Goal: Task Accomplishment & Management: Manage account settings

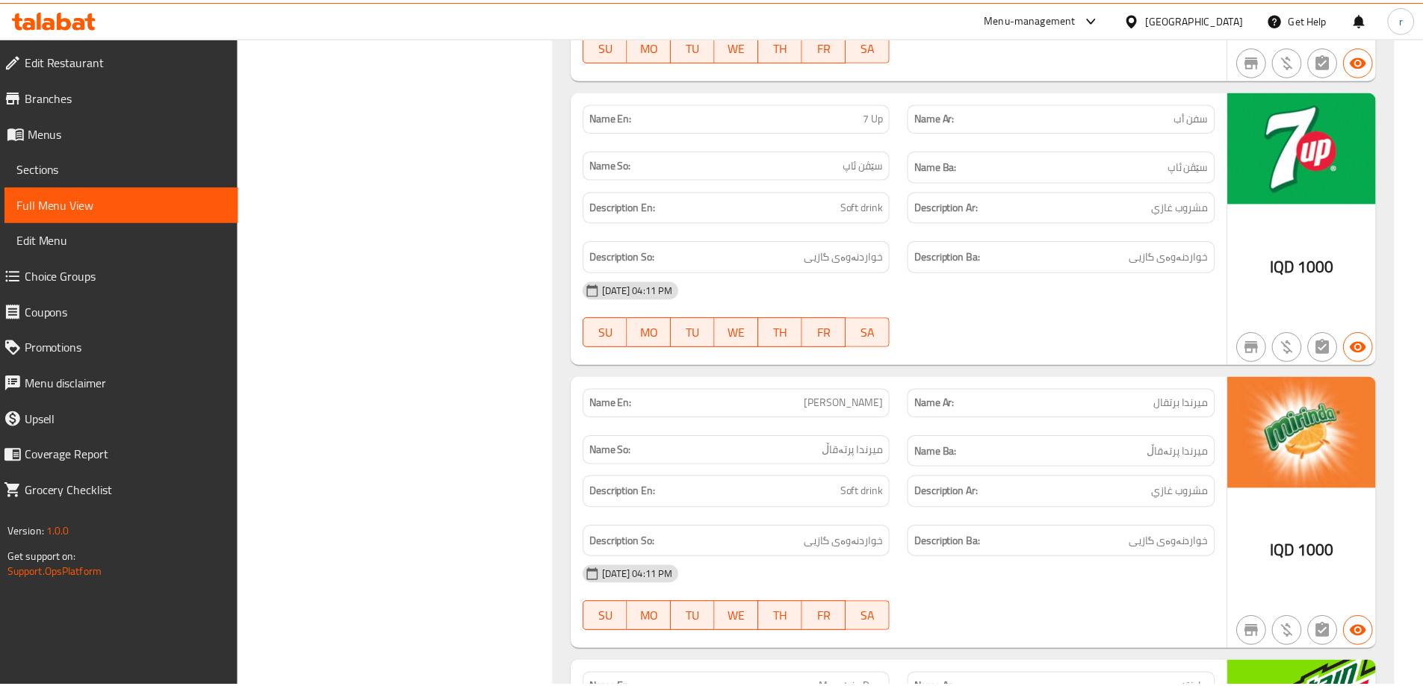
scroll to position [7816, 0]
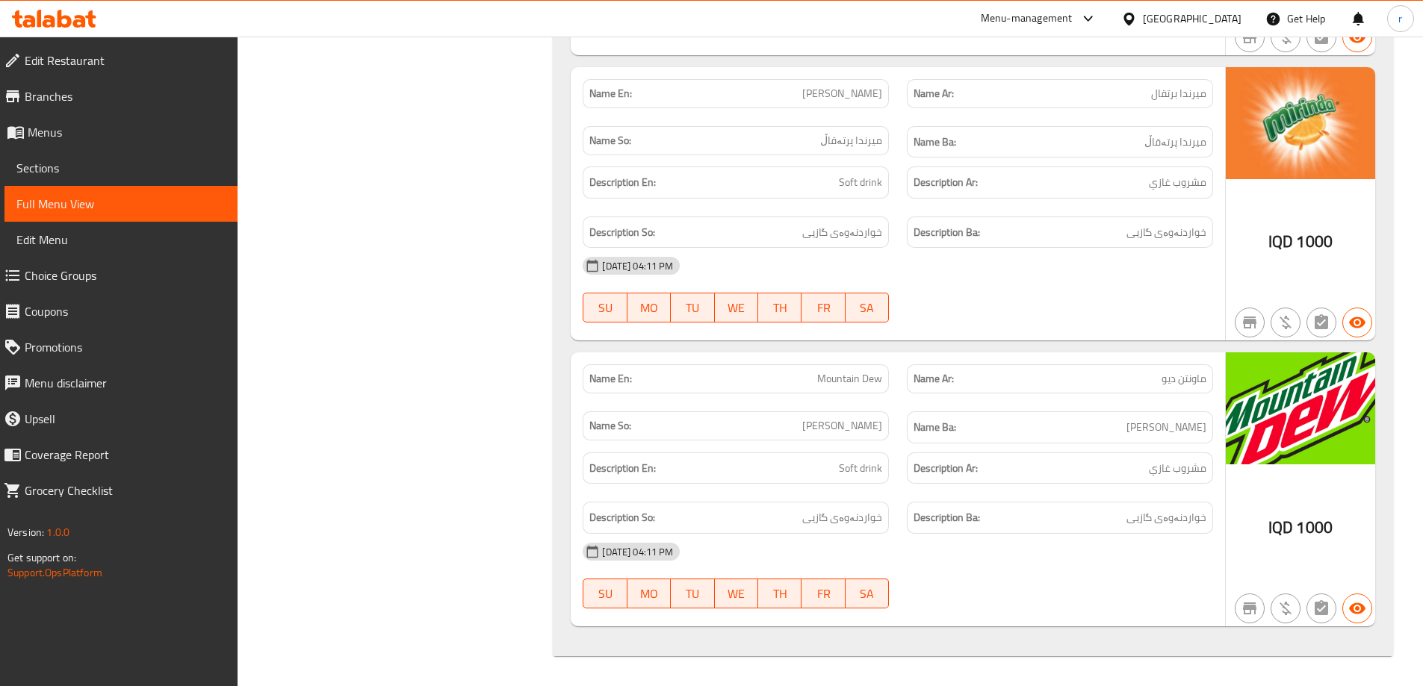
click at [159, 90] on span "Branches" at bounding box center [125, 96] width 201 height 18
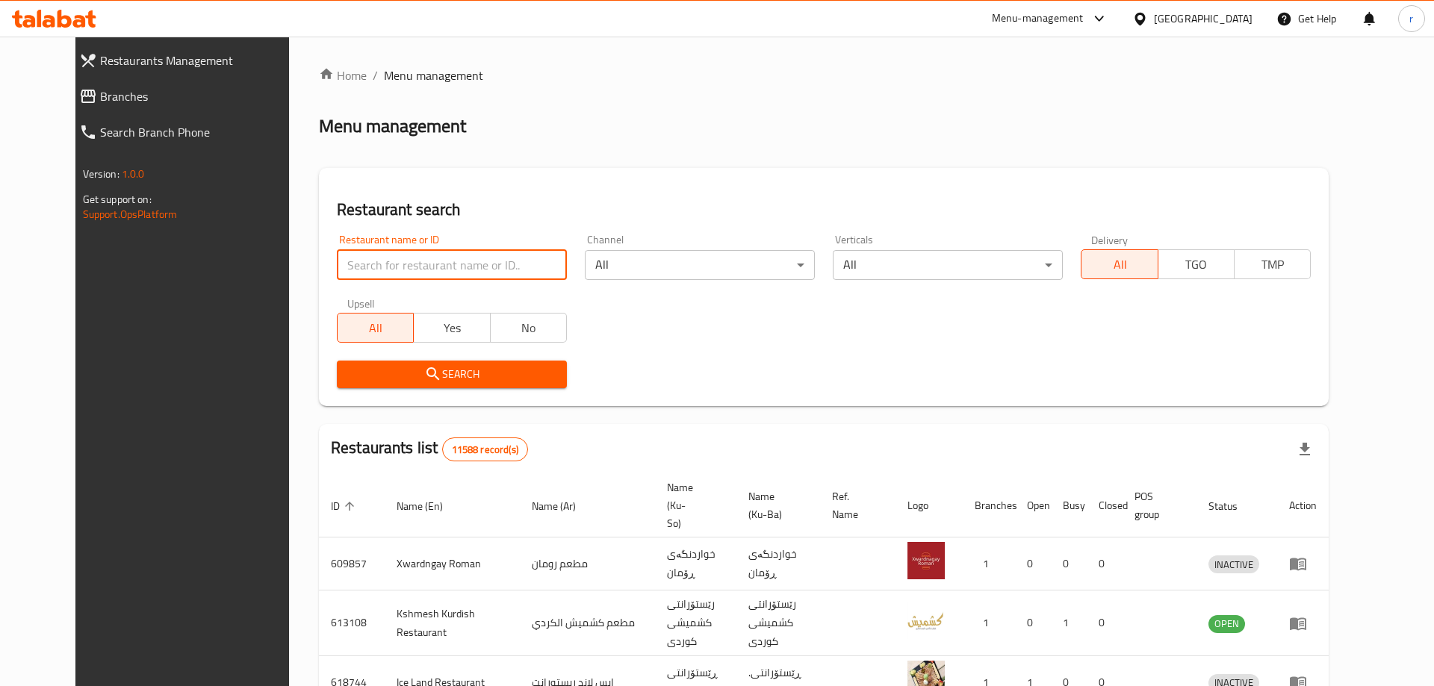
click at [404, 267] on input "search" at bounding box center [452, 265] width 230 height 30
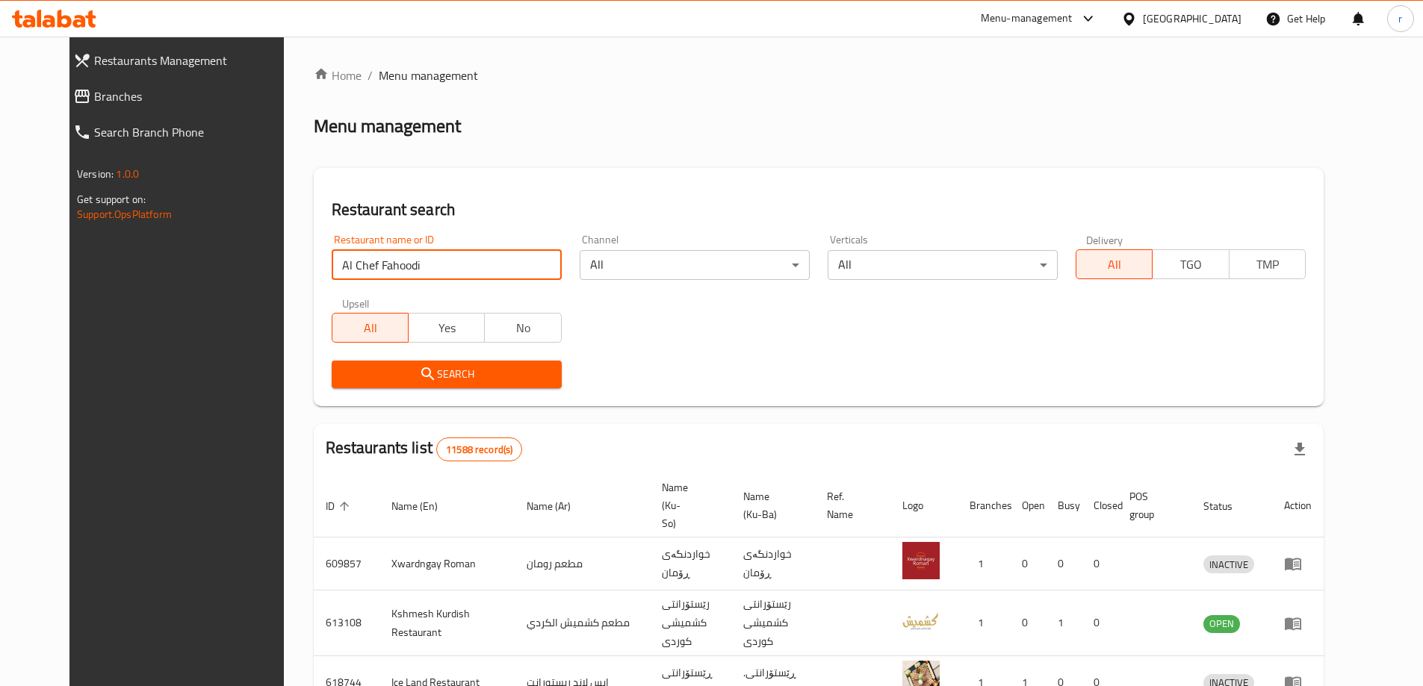
type input "Al Chef Fahoodi"
click at [344, 375] on span "Search" at bounding box center [447, 374] width 206 height 19
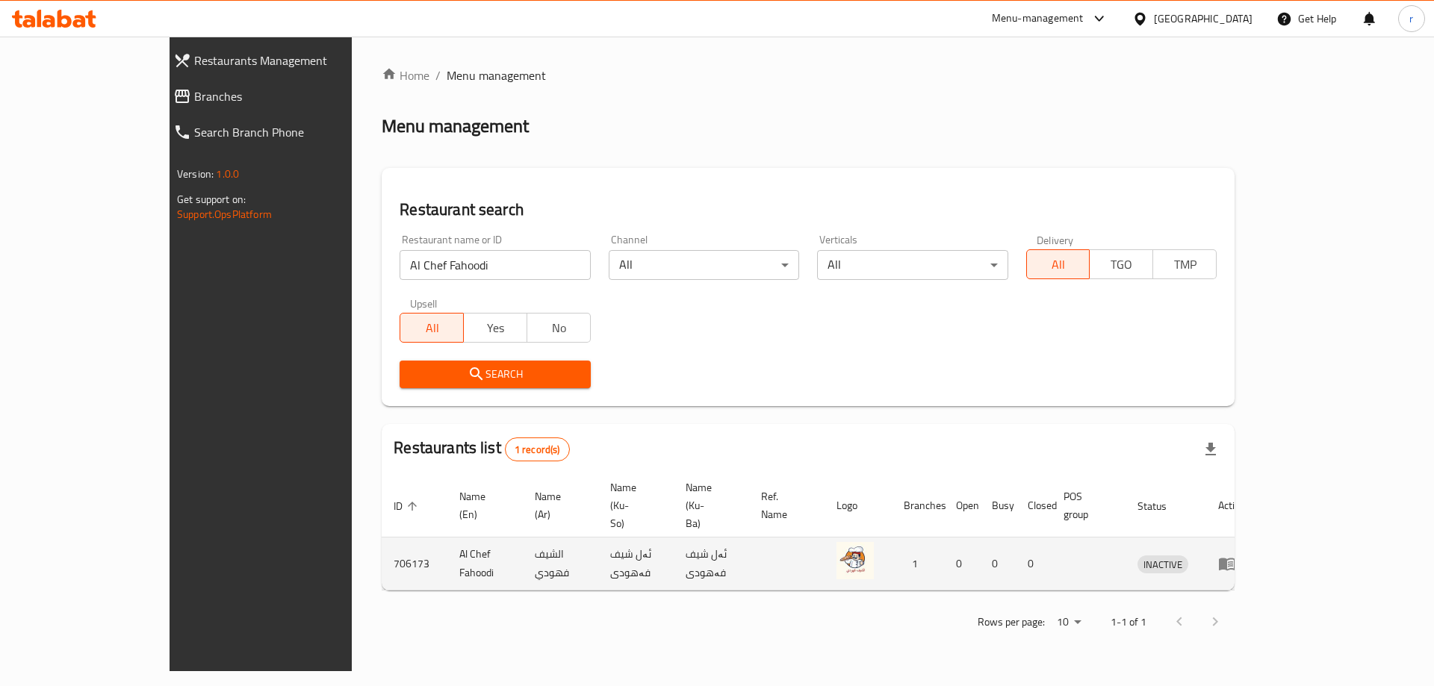
click at [1235, 559] on icon "enhanced table" at bounding box center [1227, 565] width 16 height 13
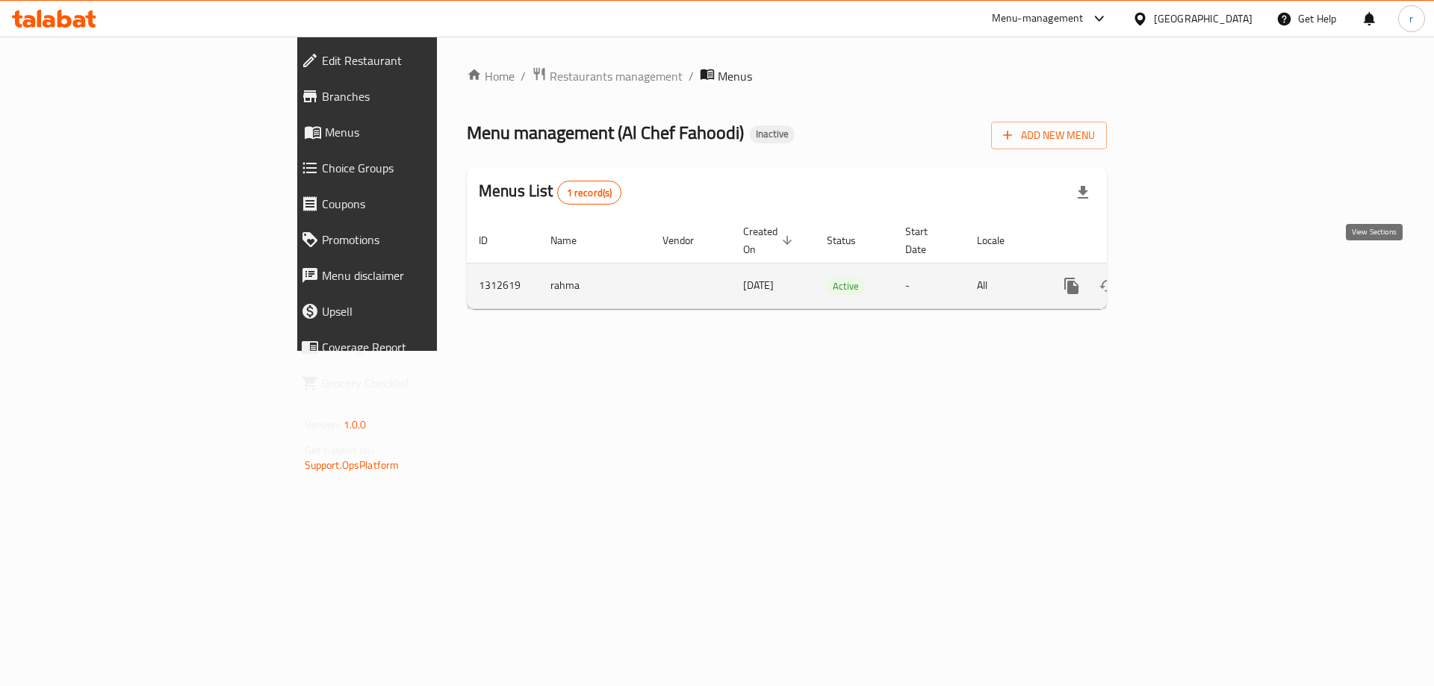
click at [1188, 277] on icon "enhanced table" at bounding box center [1179, 286] width 18 height 18
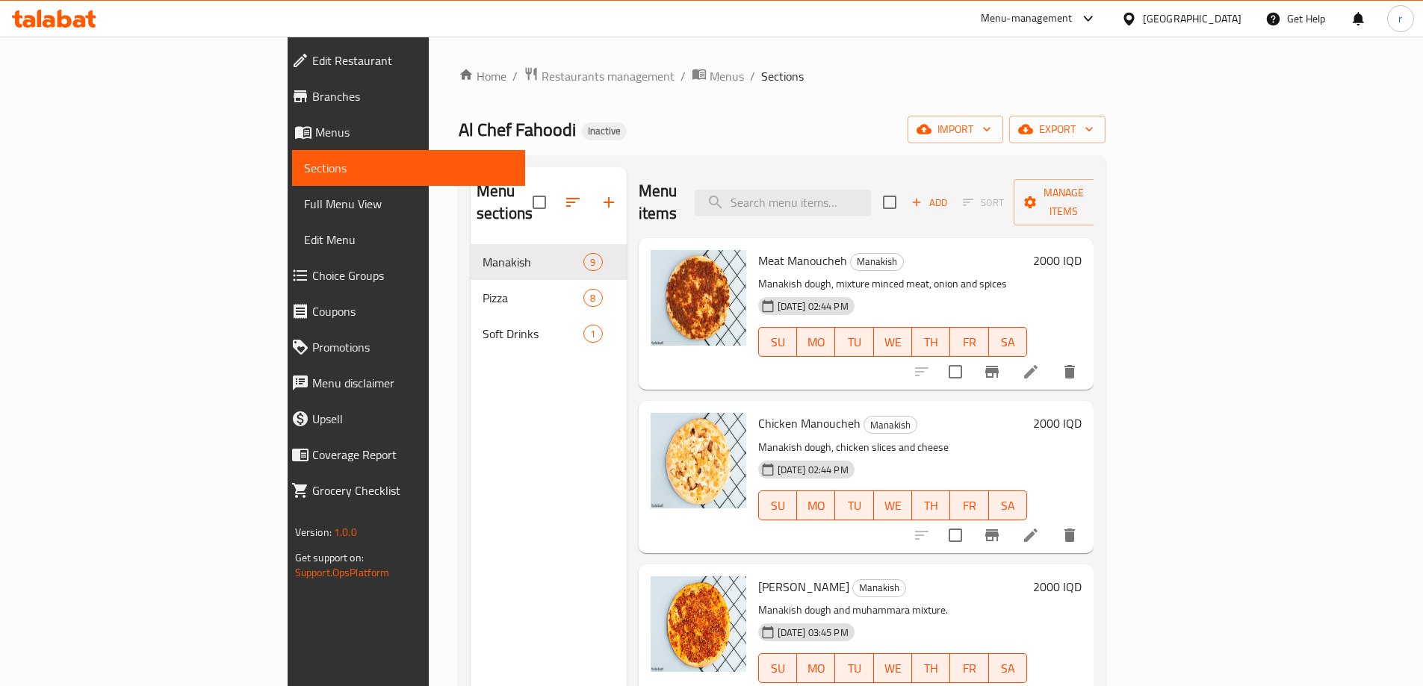
click at [304, 209] on span "Full Menu View" at bounding box center [408, 204] width 209 height 18
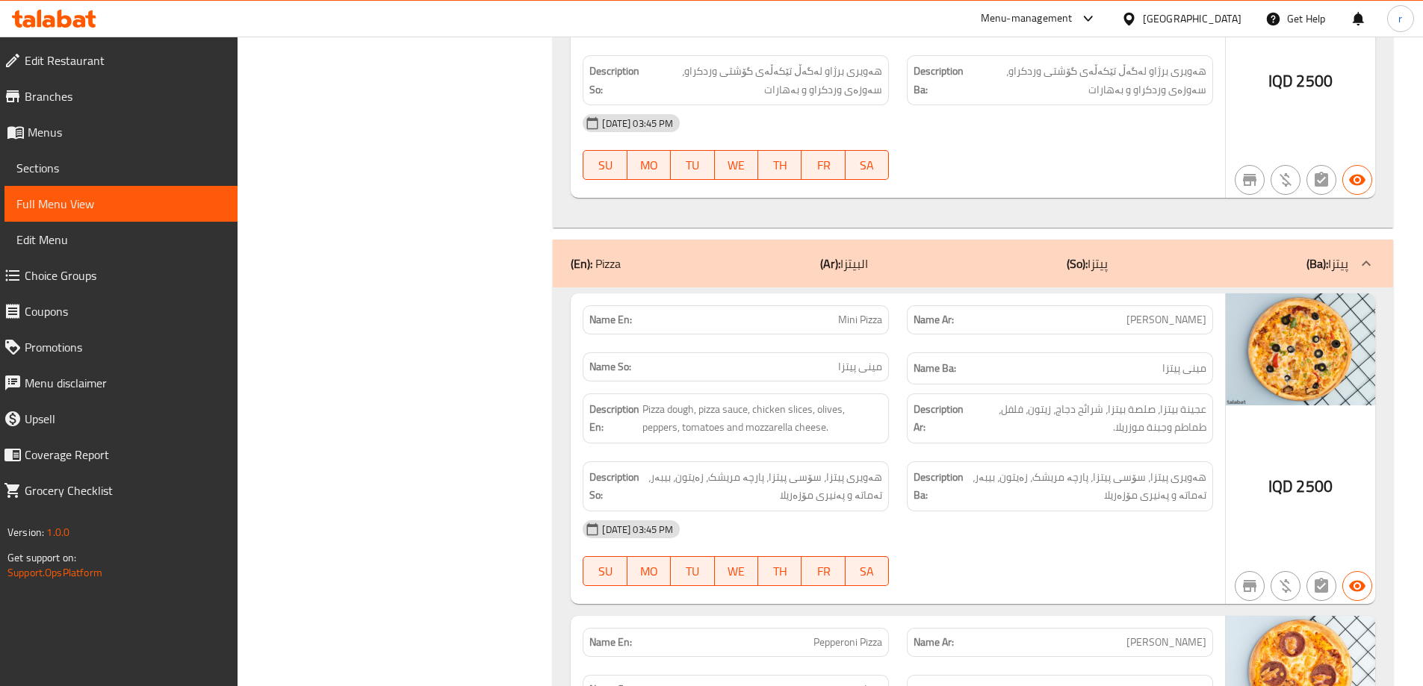
scroll to position [2788, 0]
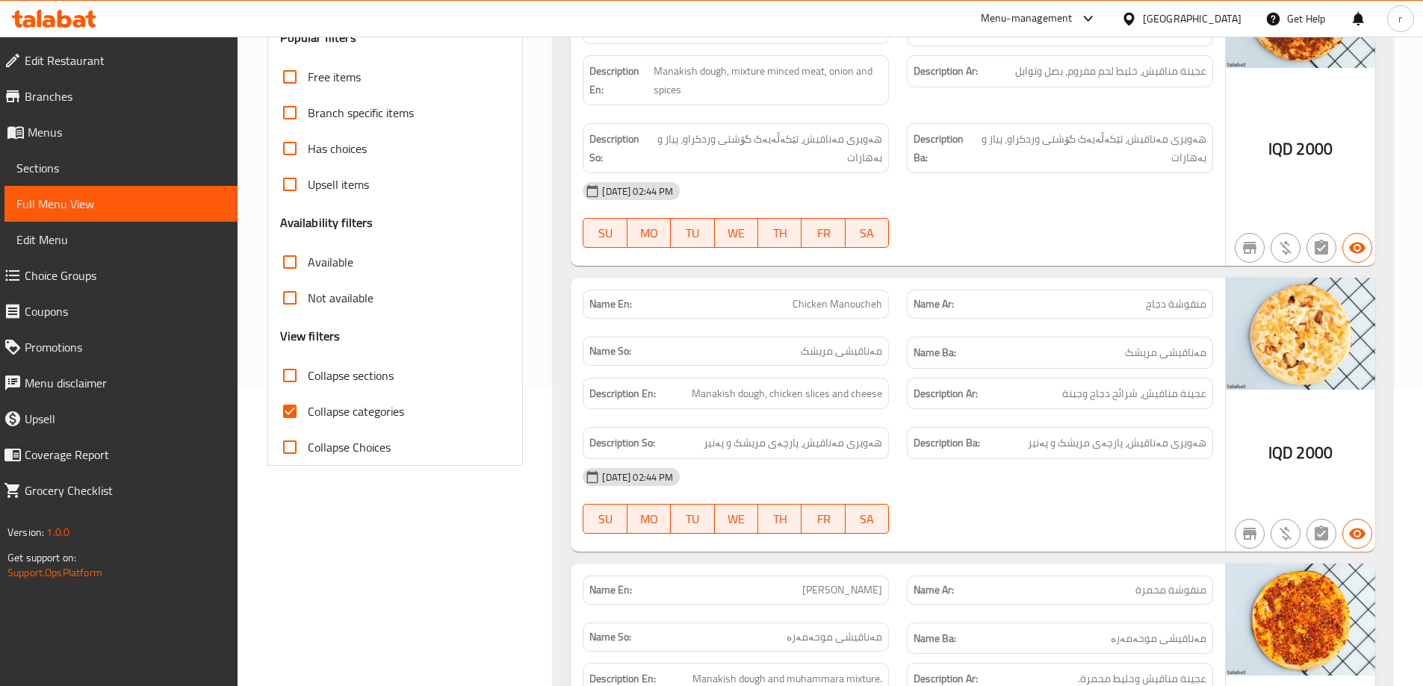
click at [297, 424] on input "Collapse categories" at bounding box center [290, 412] width 36 height 36
checkbox input "false"
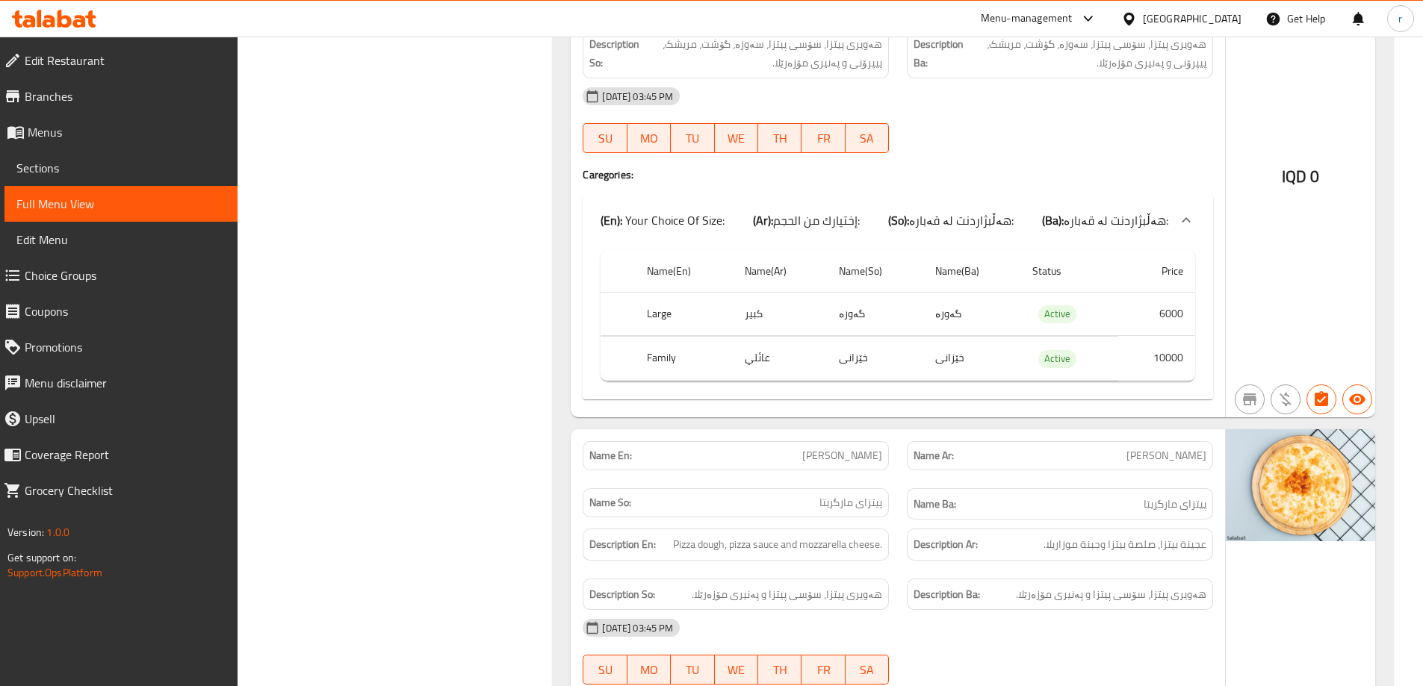
scroll to position [5317, 0]
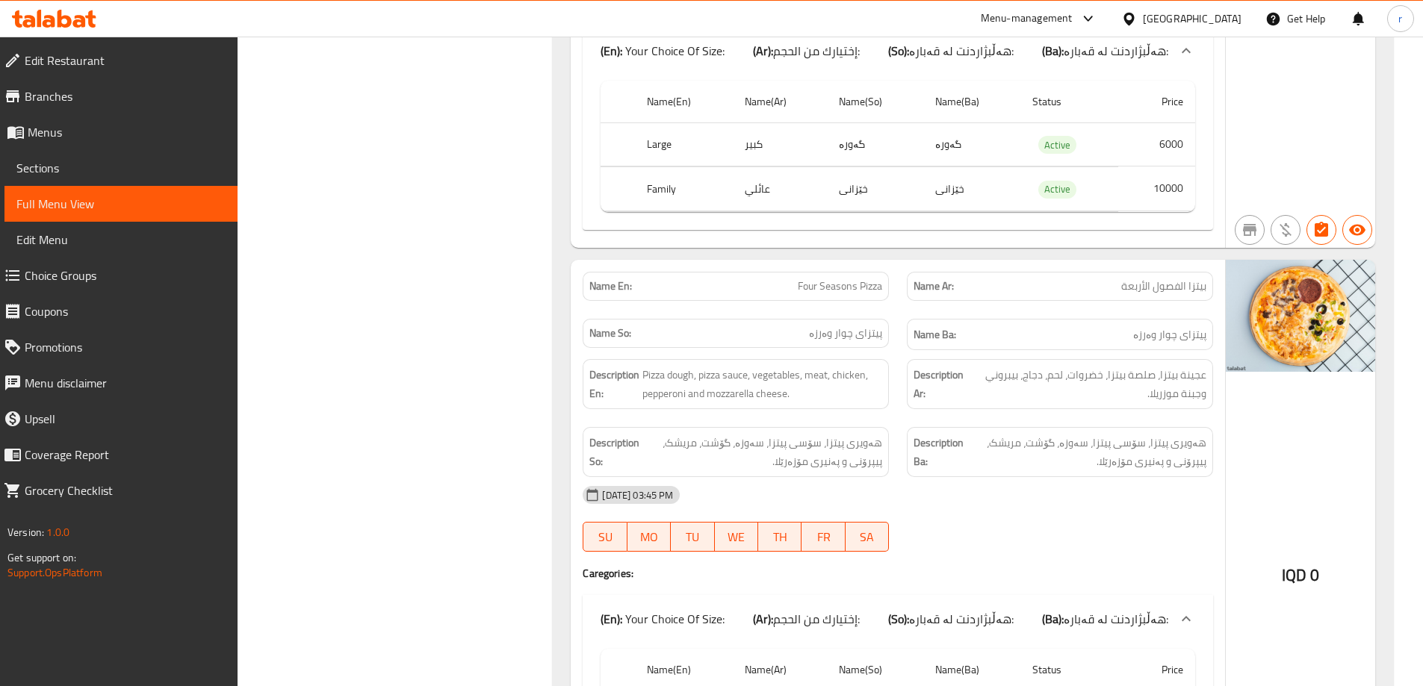
click at [98, 173] on span "Sections" at bounding box center [120, 168] width 209 height 18
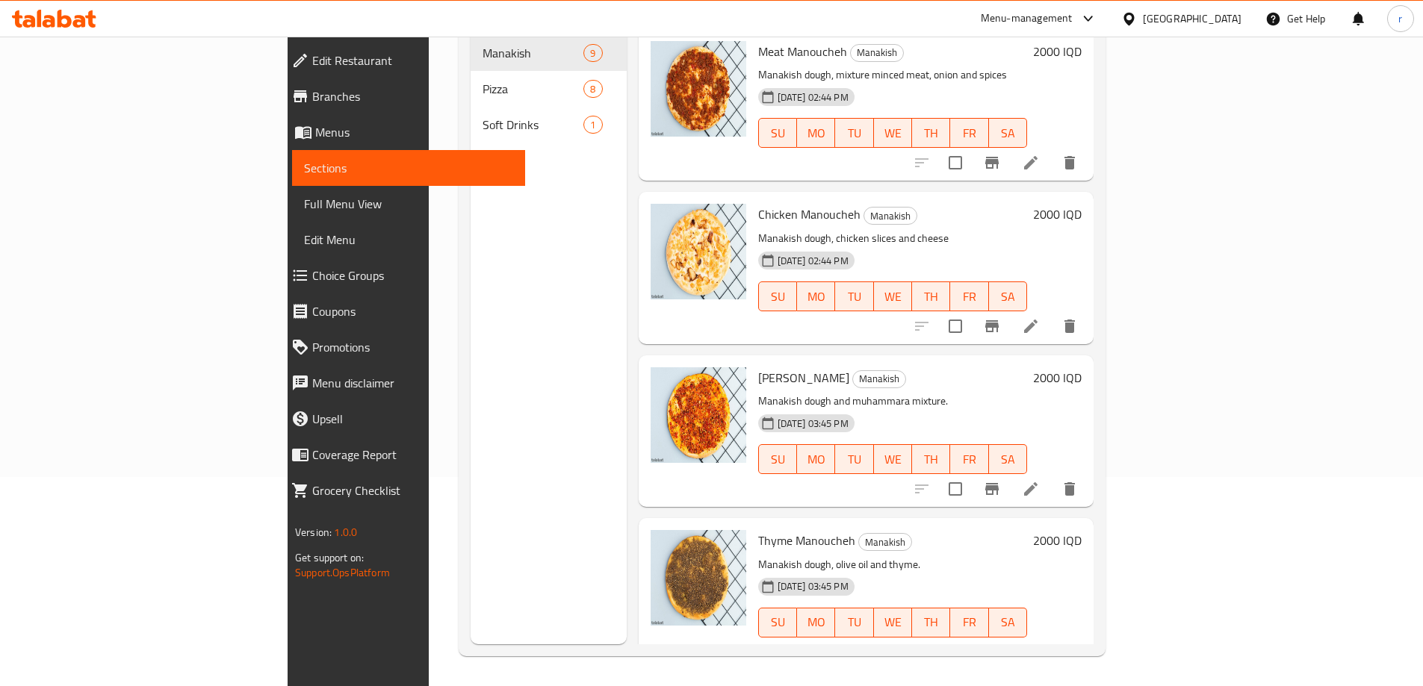
scroll to position [209, 0]
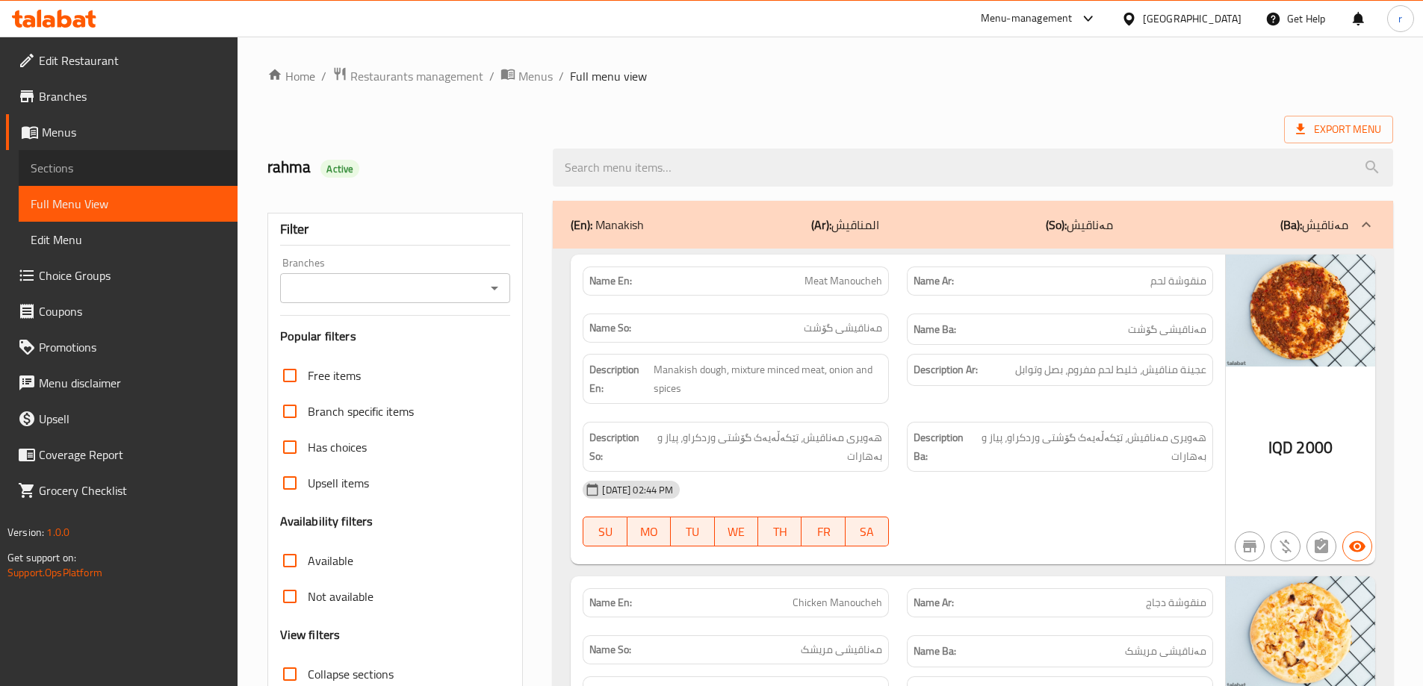
click at [116, 168] on span "Sections" at bounding box center [128, 168] width 195 height 18
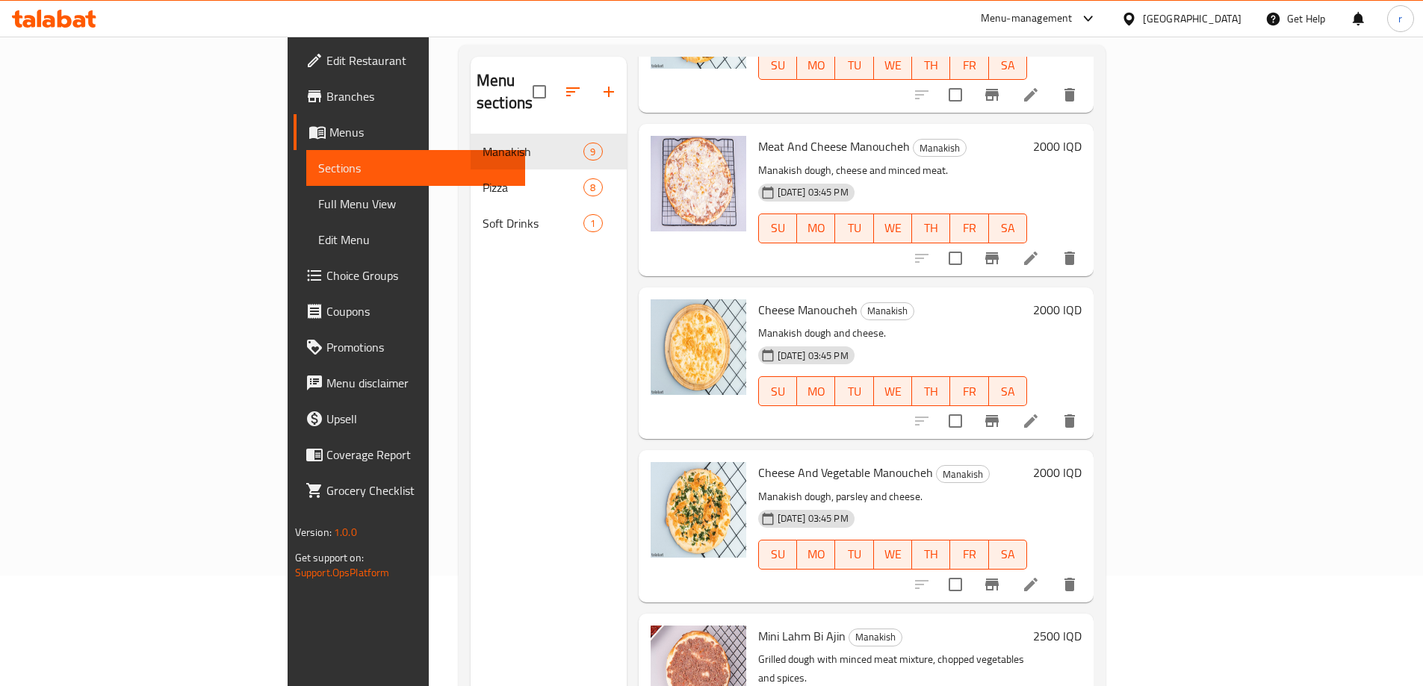
scroll to position [209, 0]
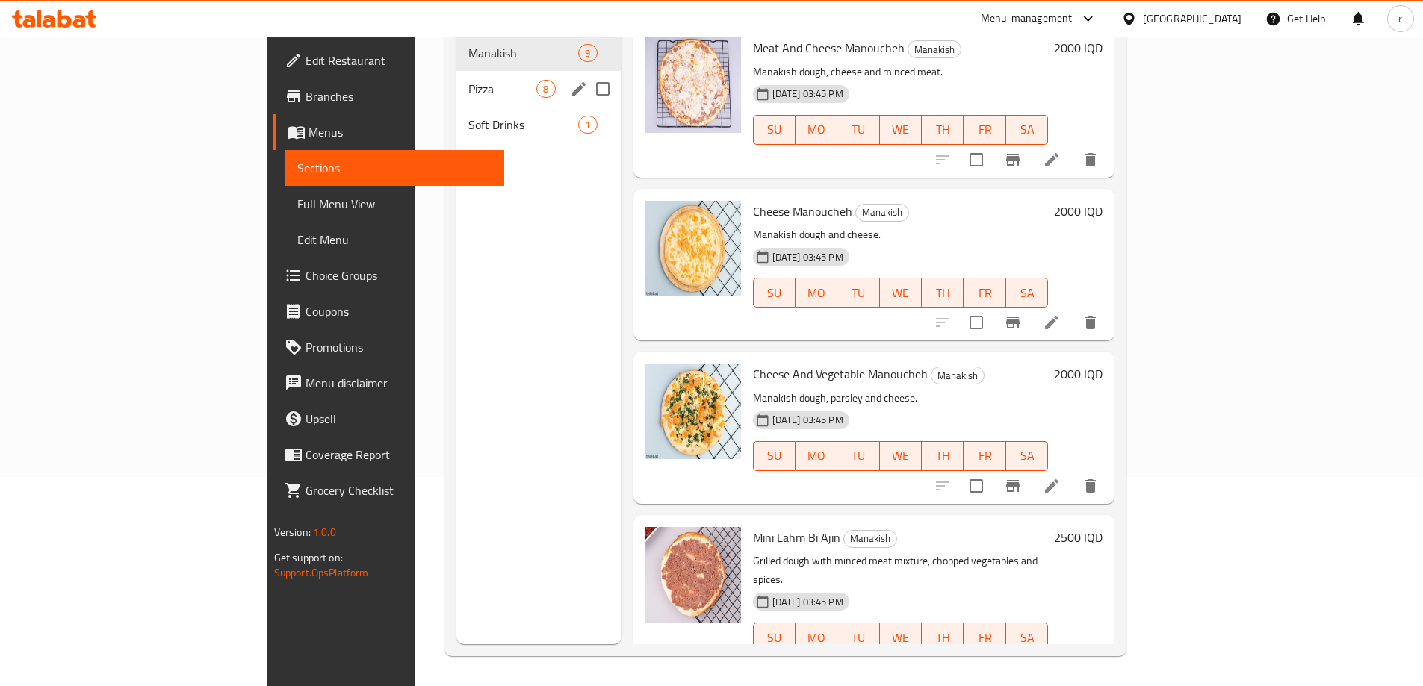
click at [468, 80] on span "Pizza" at bounding box center [502, 89] width 68 height 18
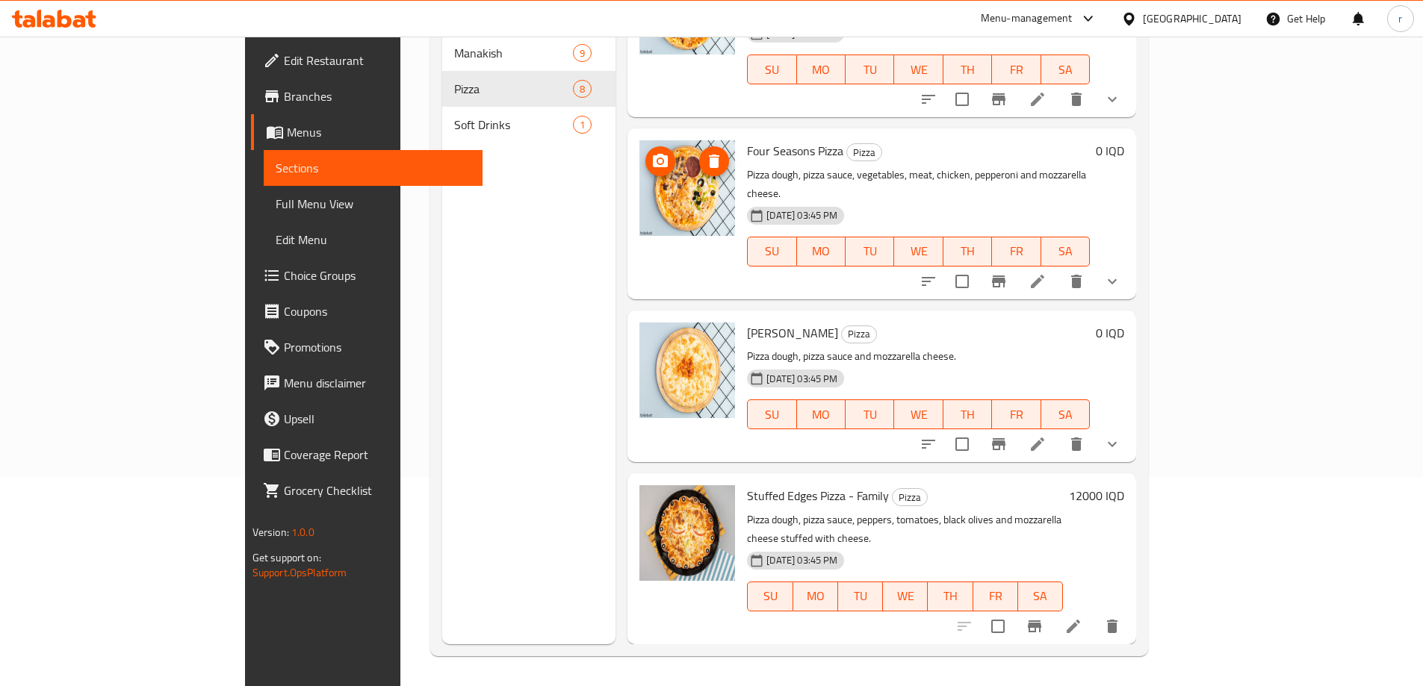
scroll to position [656, 0]
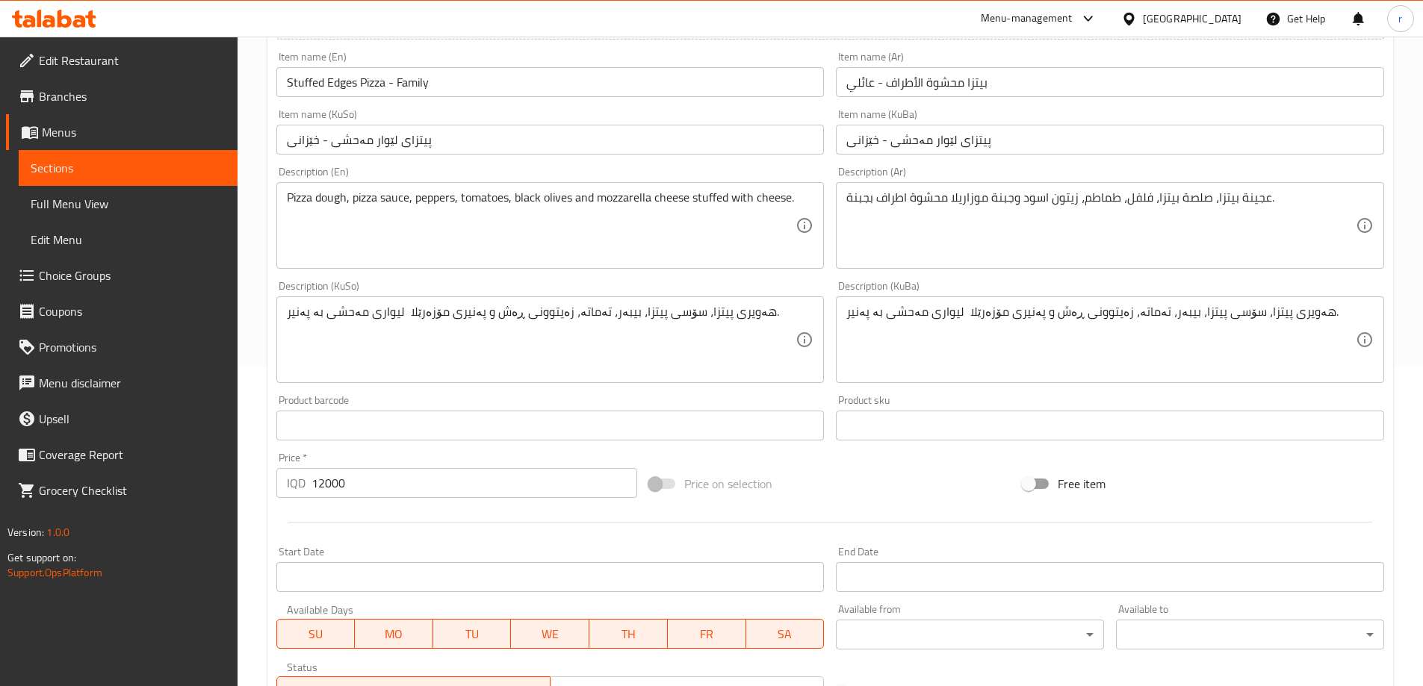
scroll to position [398, 0]
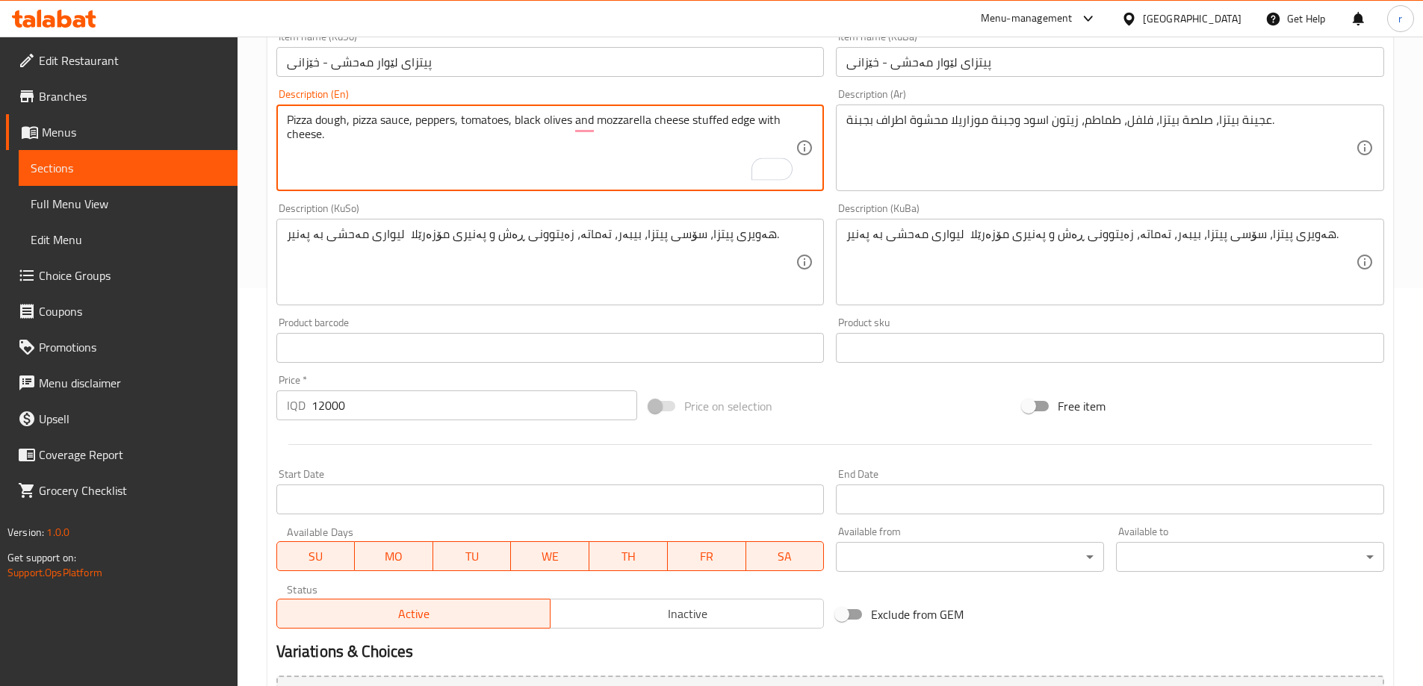
type textarea "Pizza dough, pizza sauce, peppers, tomatoes, black olives and mozzarella cheese…"
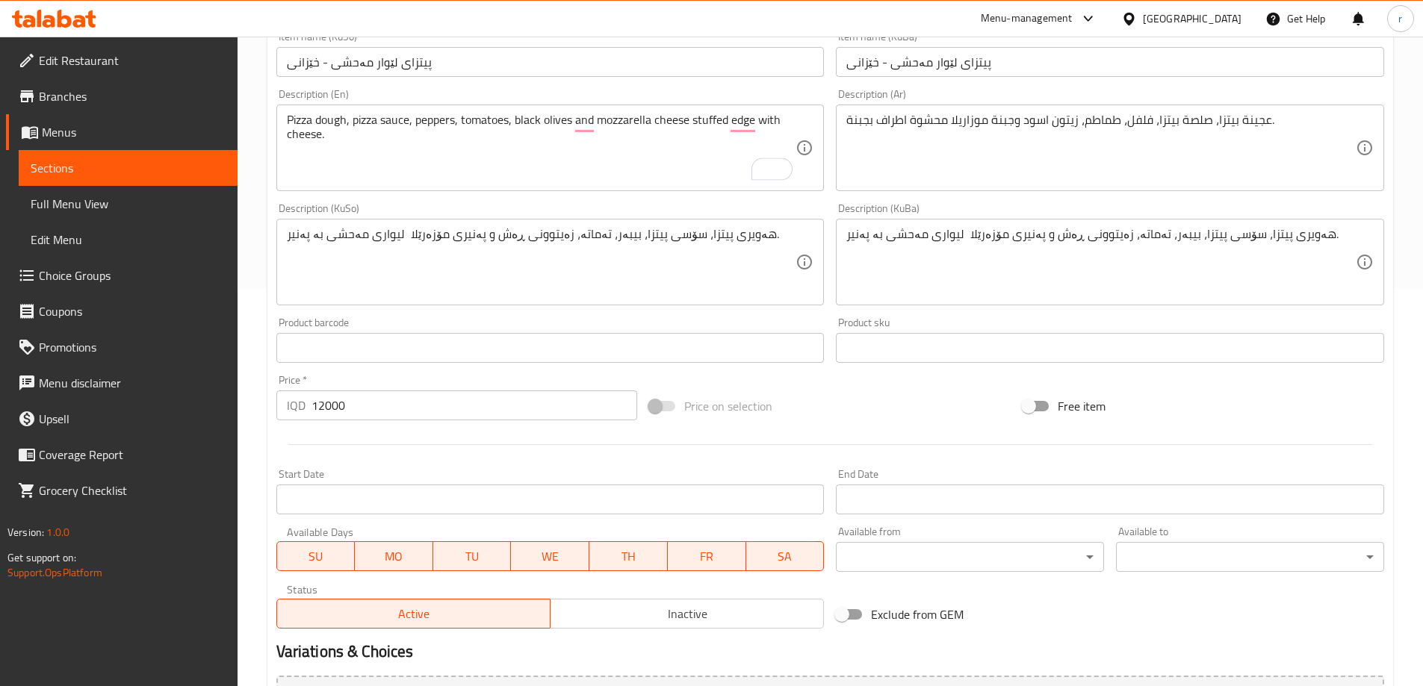
click at [684, 202] on div "Description (KuSo) هەویری پیتزا، سۆسی پیتزا، بیبەر، تەماتە، زەیتوونی ڕەش و پەنی…" at bounding box center [550, 254] width 560 height 114
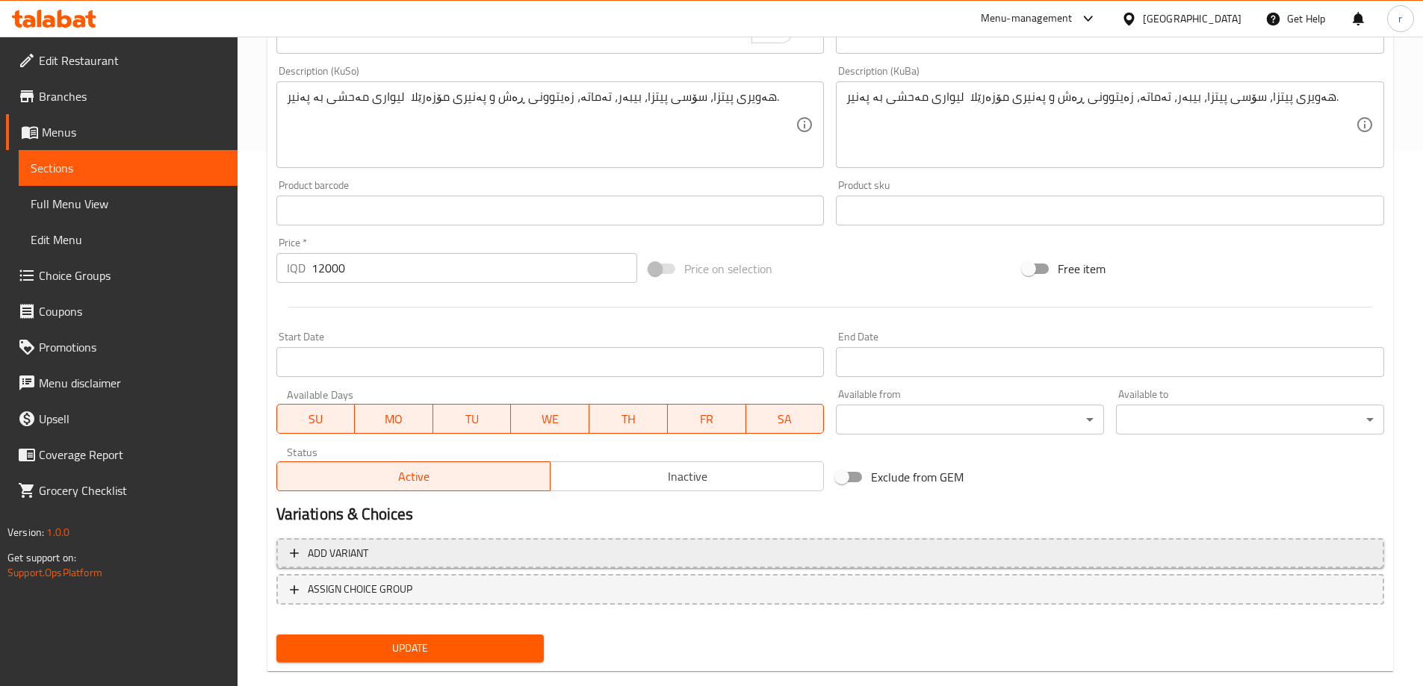
scroll to position [562, 0]
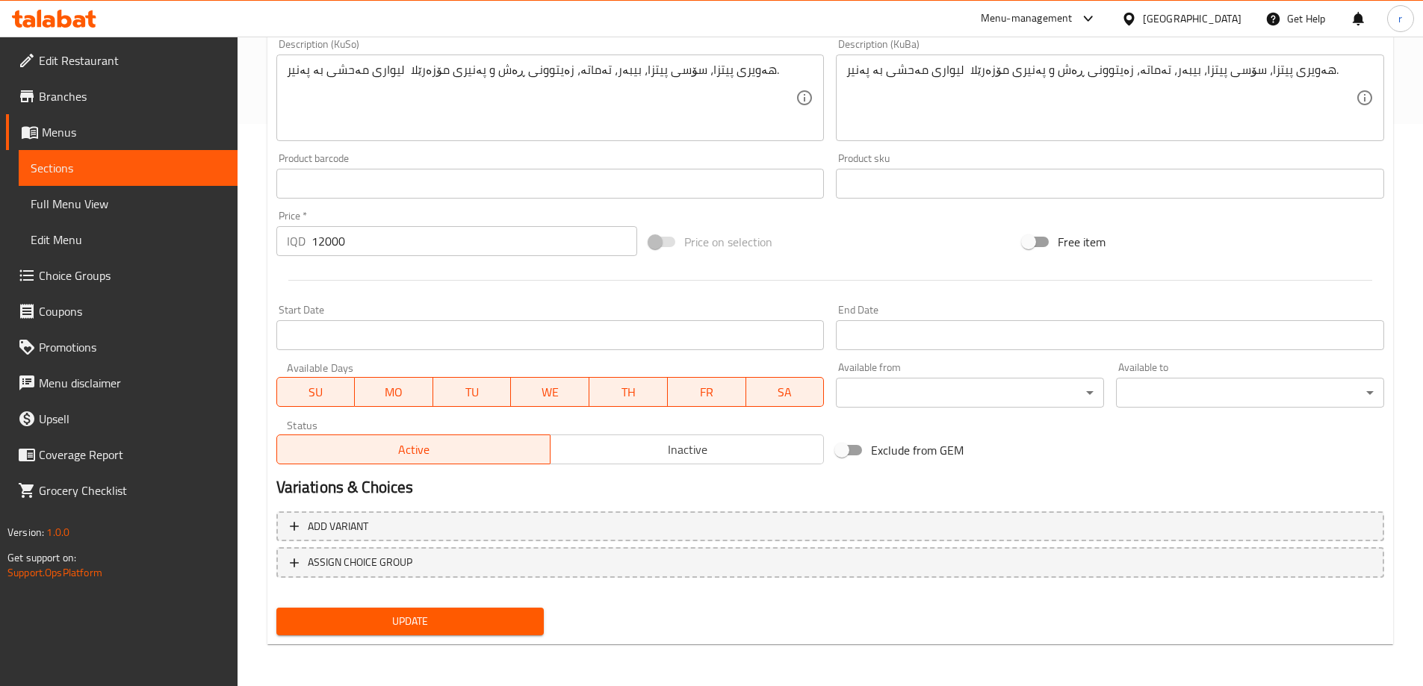
click at [470, 613] on span "Update" at bounding box center [410, 621] width 244 height 19
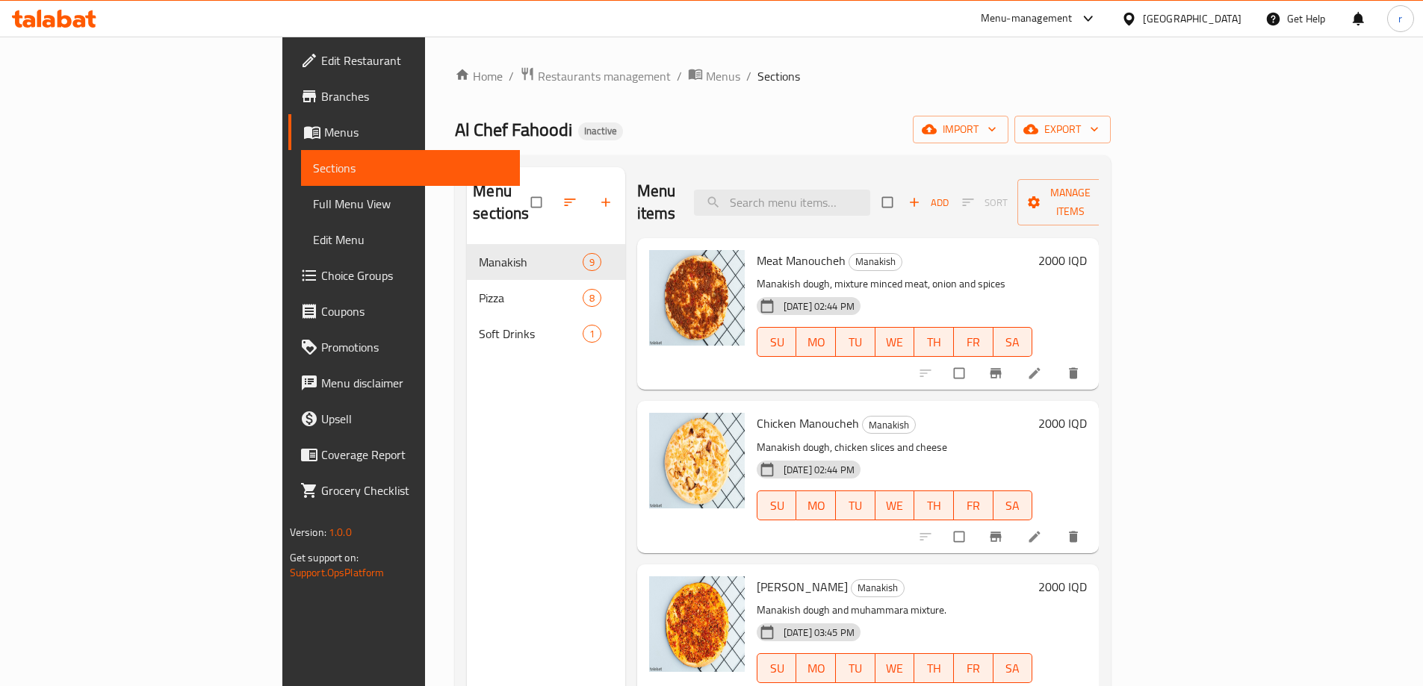
click at [301, 214] on link "Full Menu View" at bounding box center [410, 204] width 219 height 36
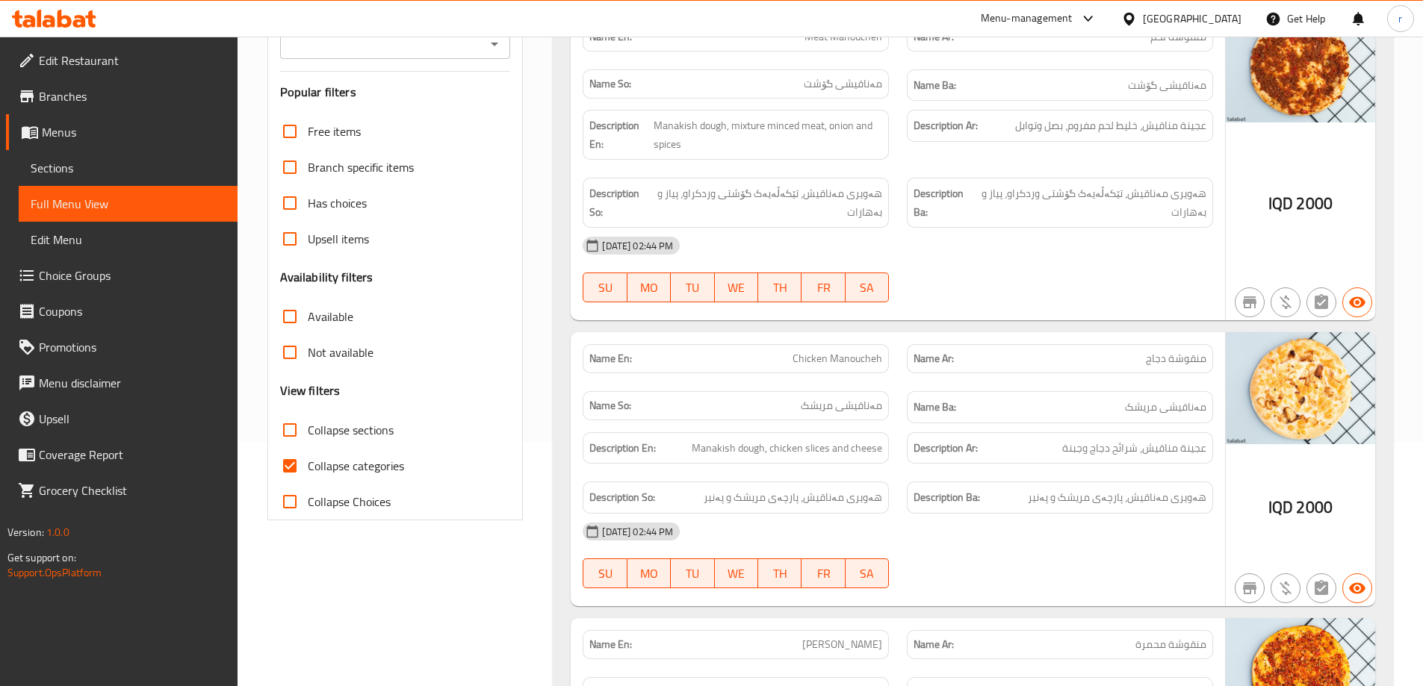
scroll to position [299, 0]
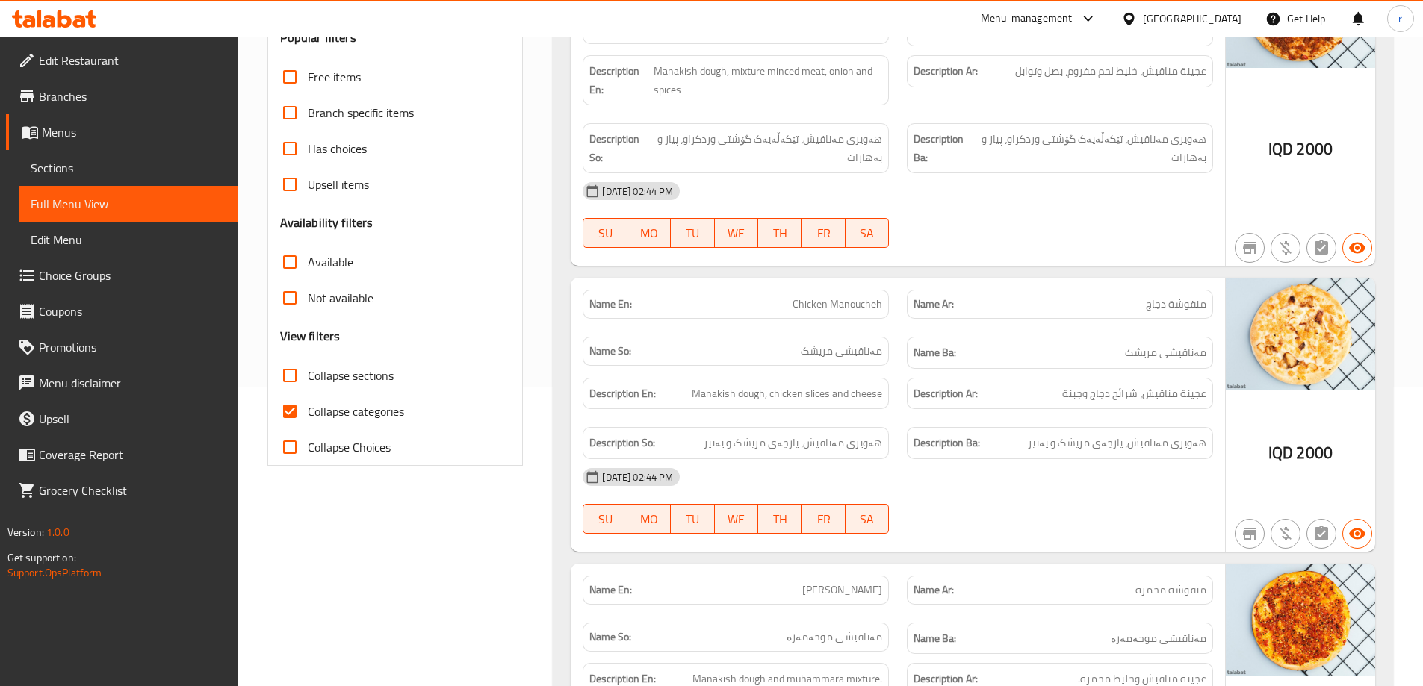
click at [299, 404] on input "Collapse categories" at bounding box center [290, 412] width 36 height 36
checkbox input "false"
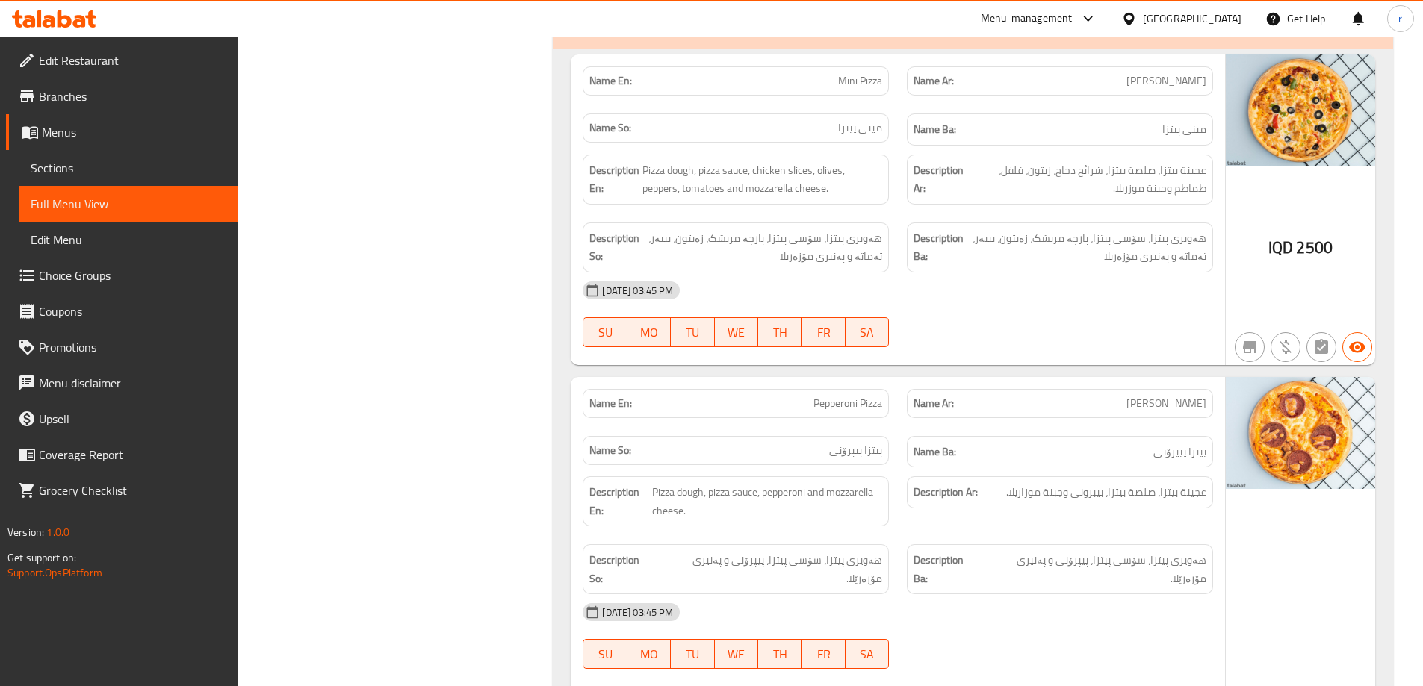
scroll to position [2529, 0]
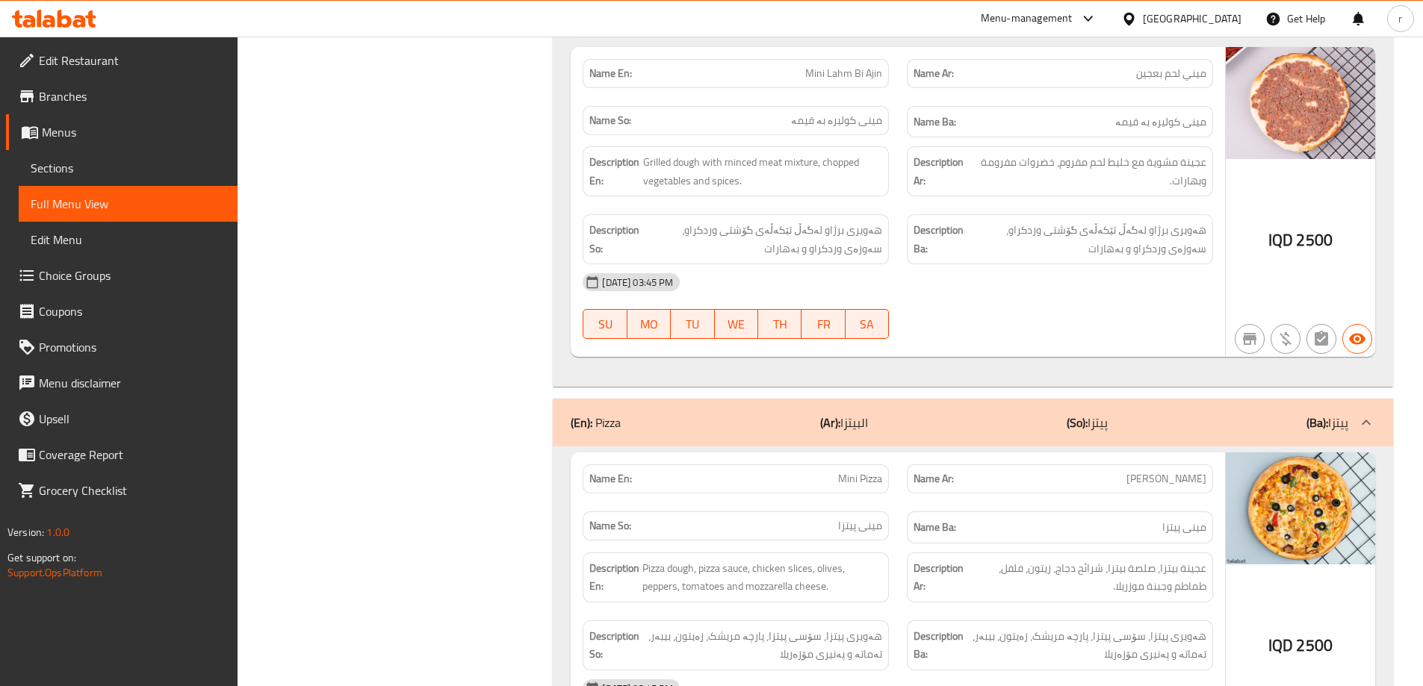
click at [164, 104] on span "Branches" at bounding box center [132, 96] width 187 height 18
